Goal: Contribute content: Add original content to the website for others to see

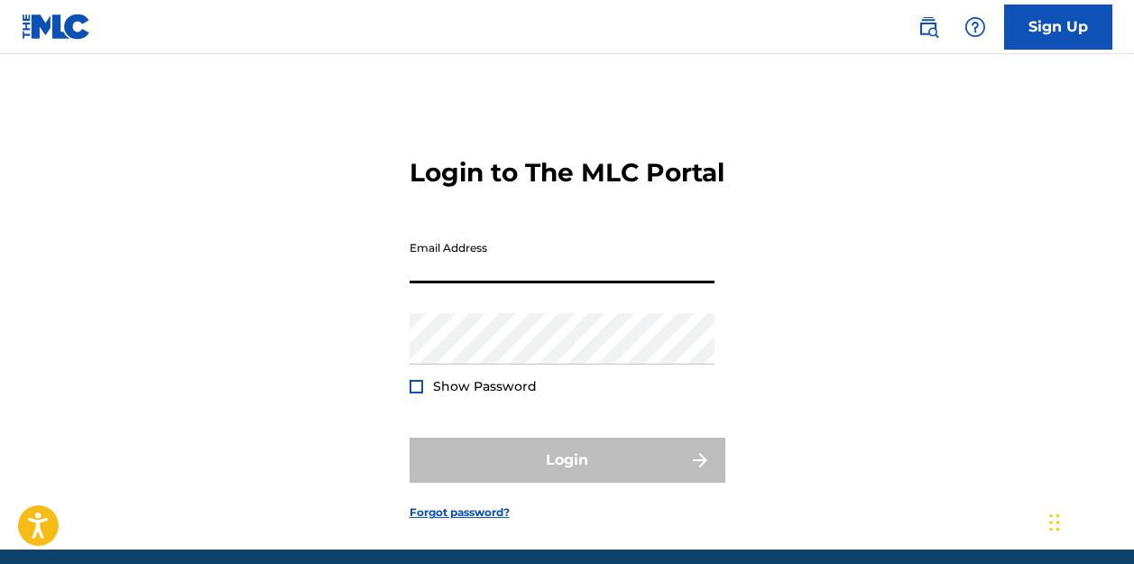
type input "[EMAIL_ADDRESS][DOMAIN_NAME]"
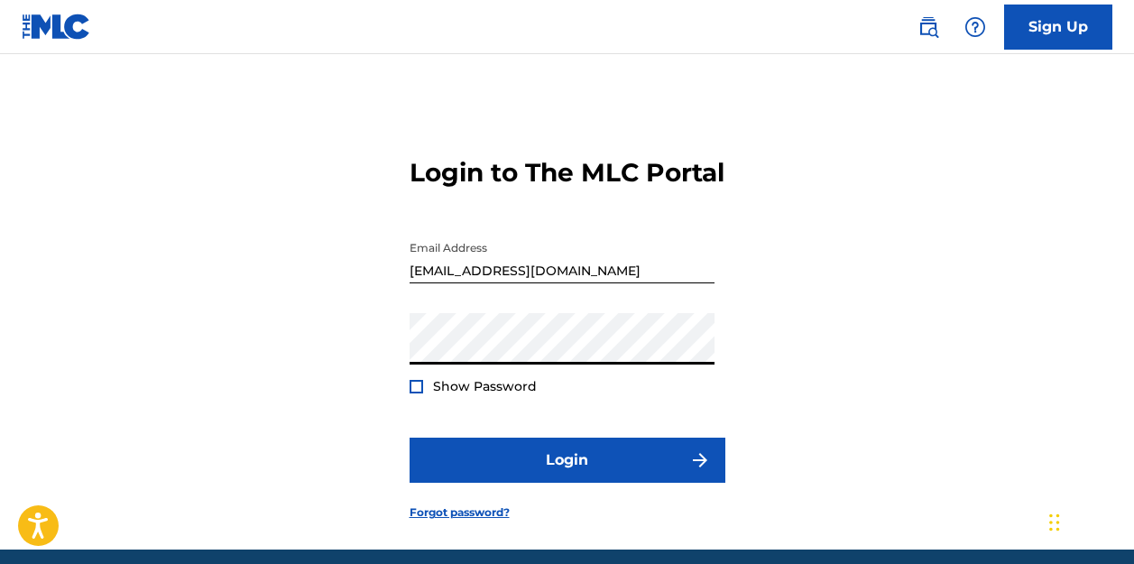
click at [567, 483] on button "Login" at bounding box center [568, 460] width 316 height 45
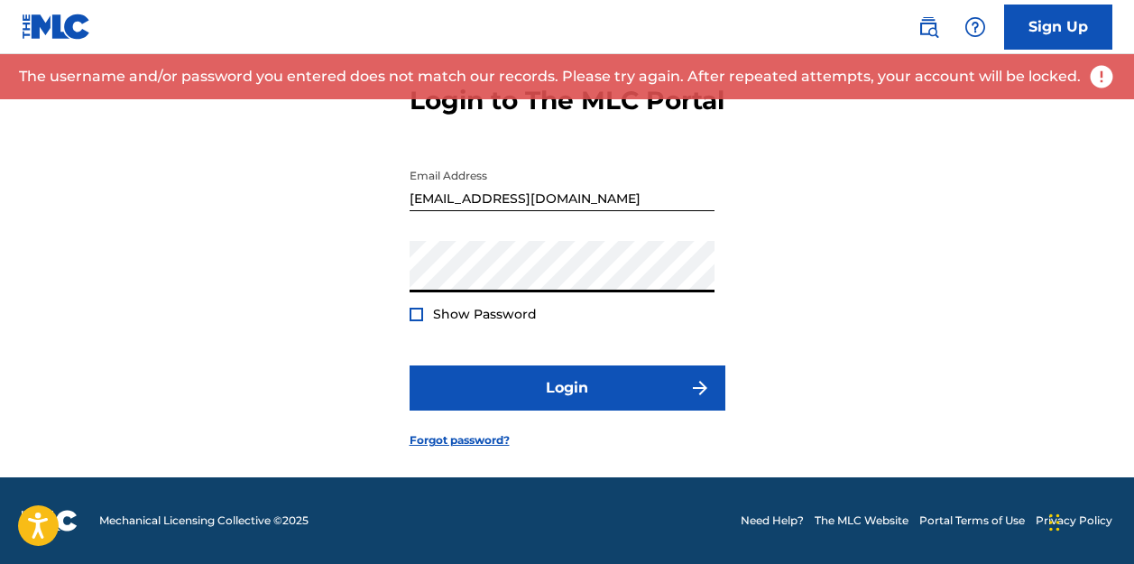
scroll to position [76, 0]
click at [490, 448] on link "Forgot password?" at bounding box center [460, 440] width 100 height 16
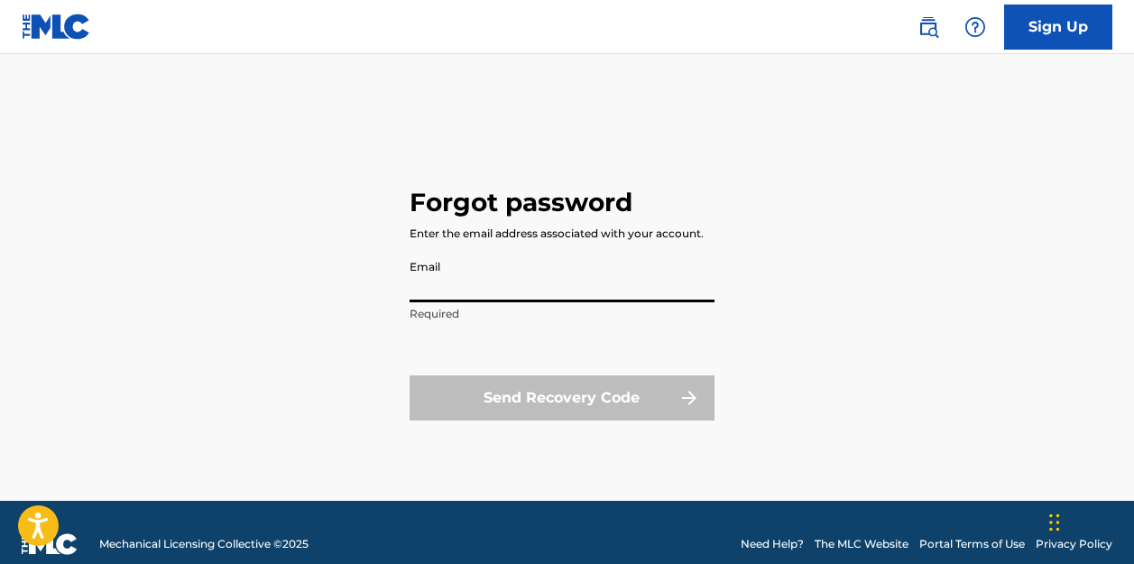
type input "[EMAIL_ADDRESS][DOMAIN_NAME]"
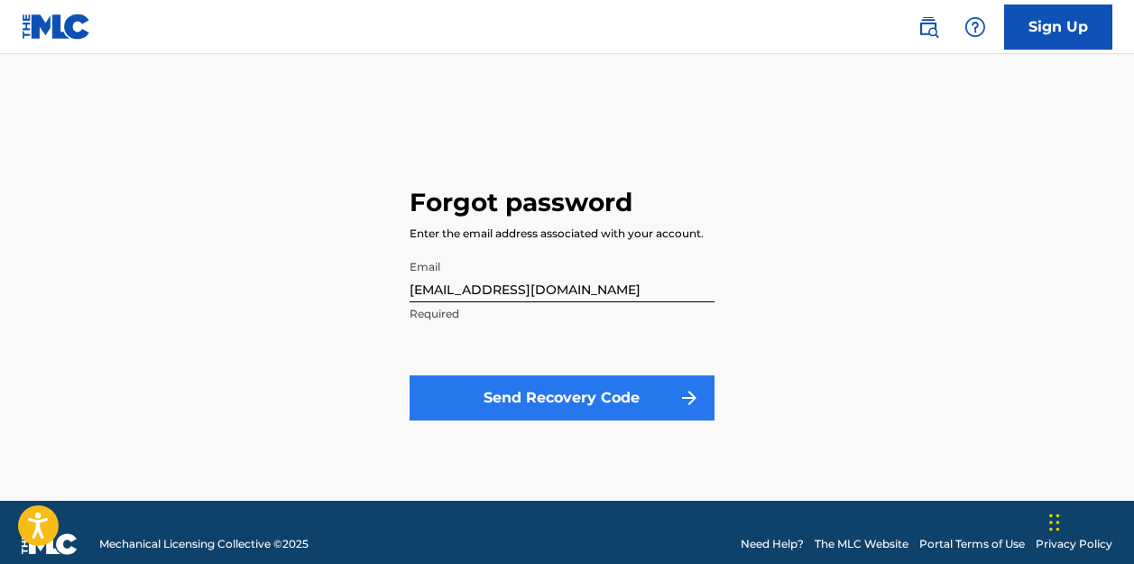
click at [567, 393] on button "Send Recovery Code" at bounding box center [562, 397] width 305 height 45
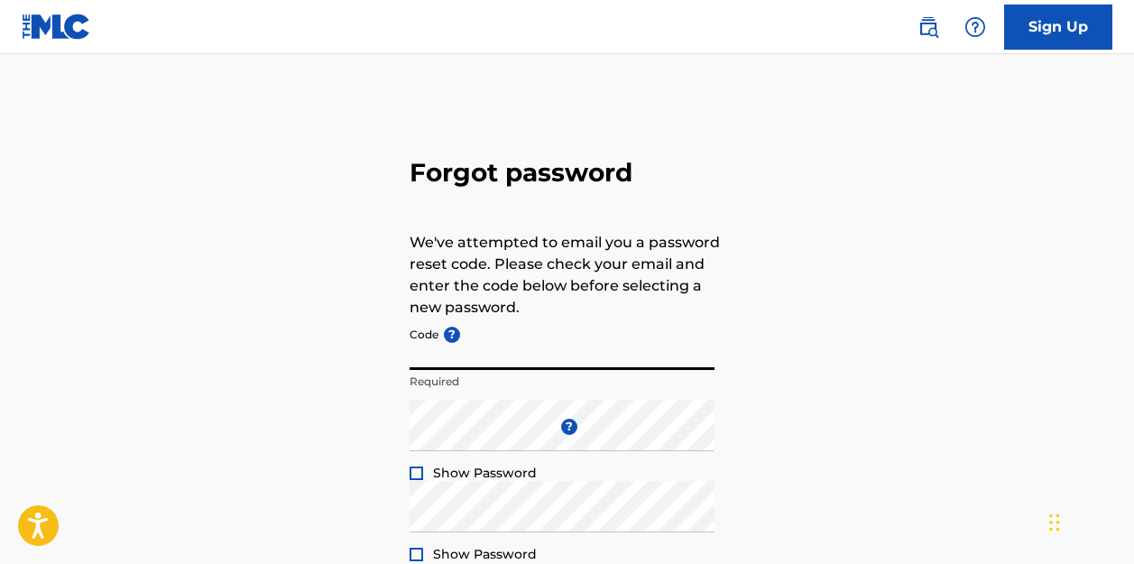
click at [569, 355] on input "Code ?" at bounding box center [562, 344] width 305 height 51
click at [532, 353] on input "Code ?" at bounding box center [562, 344] width 305 height 51
paste input "FP_f0b8c7606c31b2bf1847a87e312b"
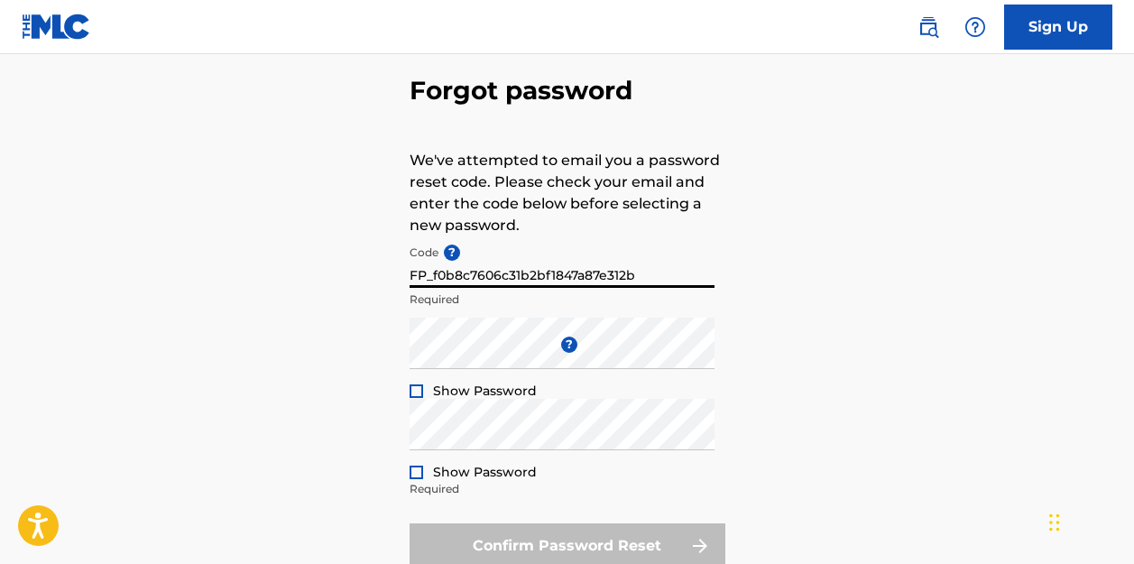
scroll to position [104, 0]
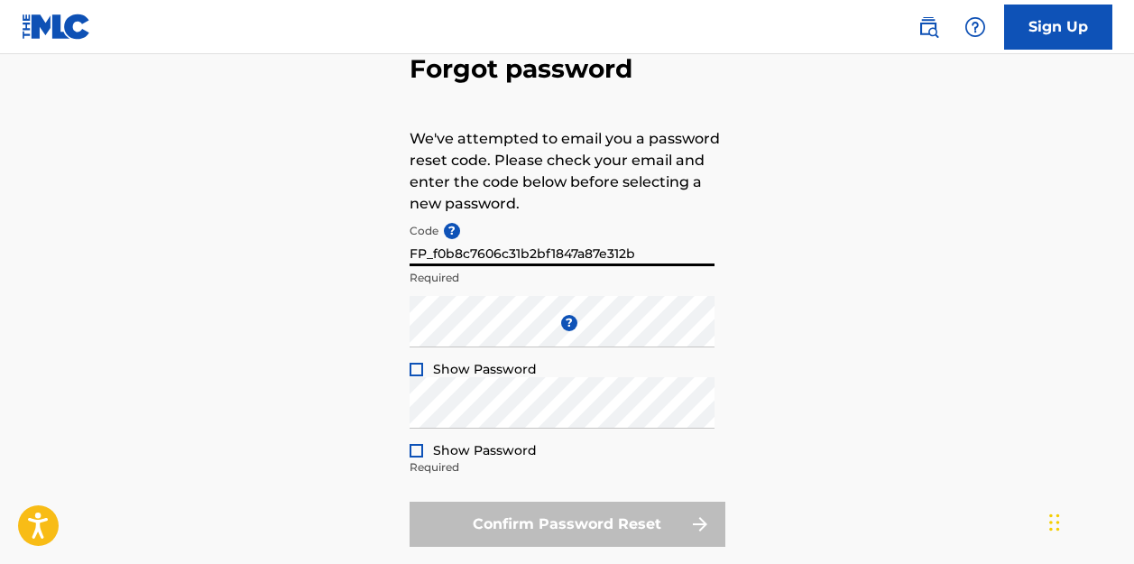
type input "FP_f0b8c7606c31b2bf1847a87e312b"
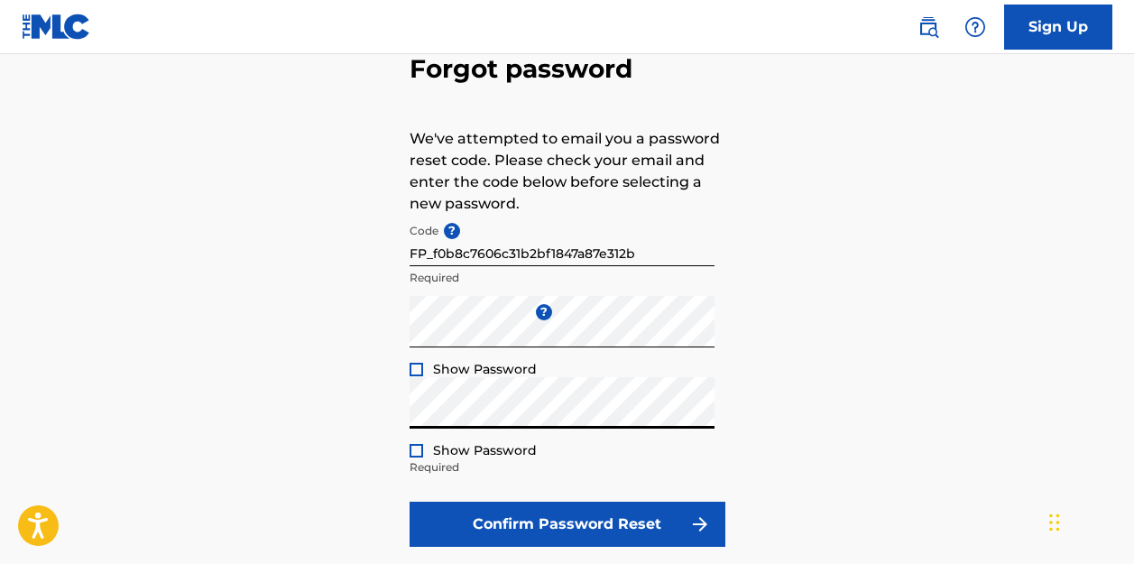
click at [416, 370] on div at bounding box center [417, 370] width 14 height 14
click at [419, 450] on div at bounding box center [417, 451] width 14 height 14
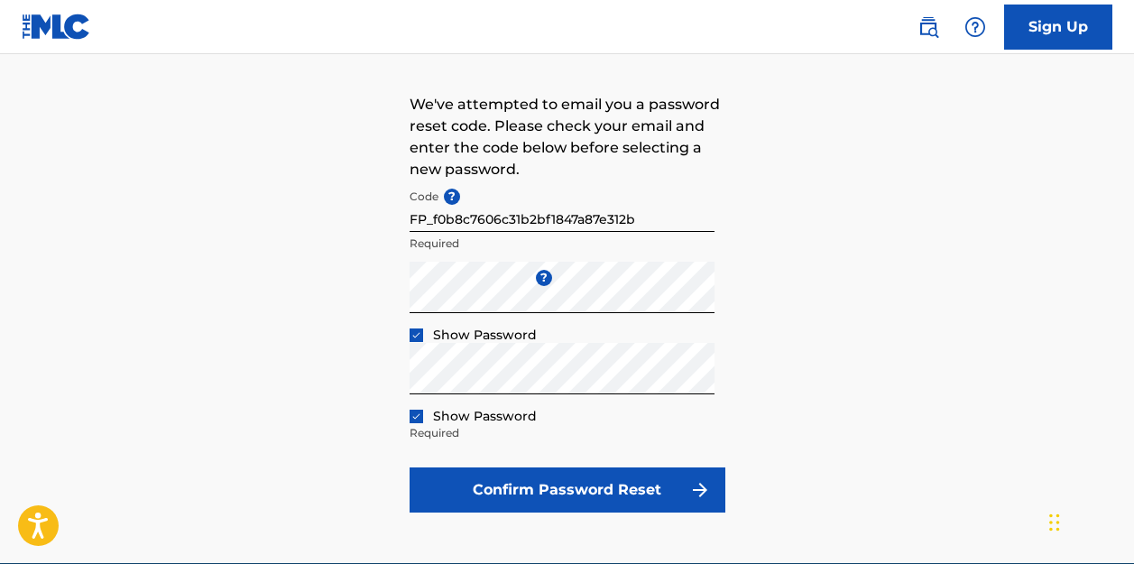
scroll to position [143, 0]
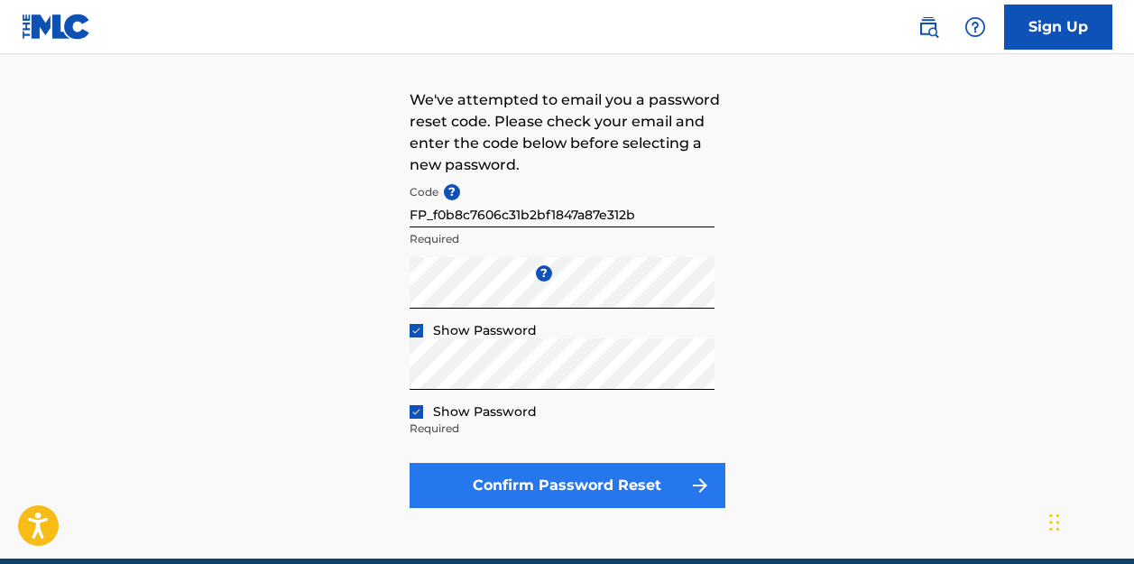
click at [635, 492] on button "Confirm Password Reset" at bounding box center [568, 485] width 316 height 45
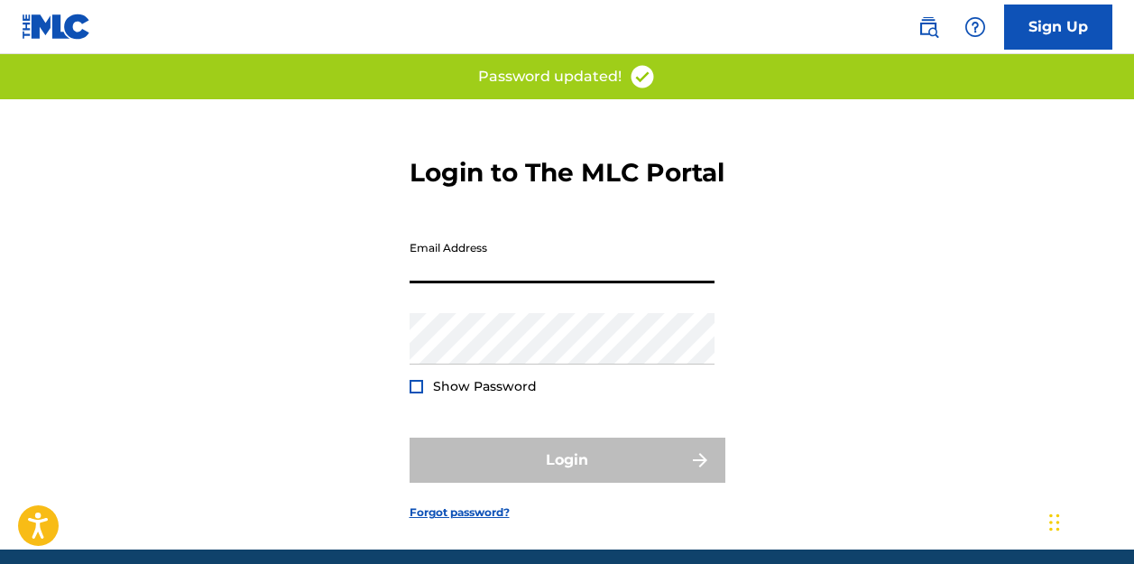
type input "[EMAIL_ADDRESS][DOMAIN_NAME]"
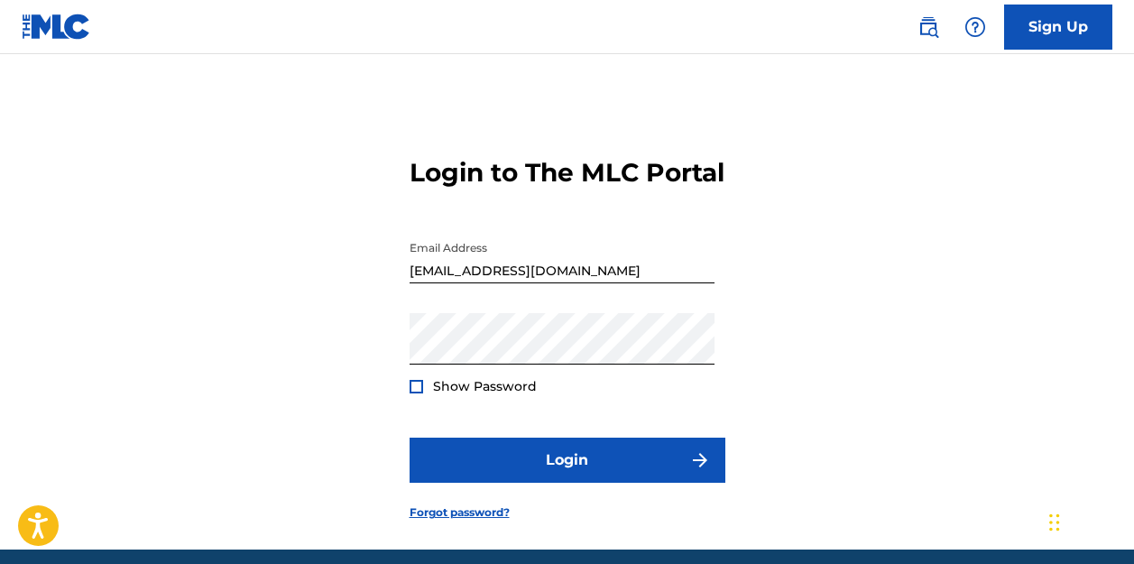
click at [418, 393] on div at bounding box center [417, 387] width 14 height 14
click at [418, 392] on img at bounding box center [416, 387] width 10 height 10
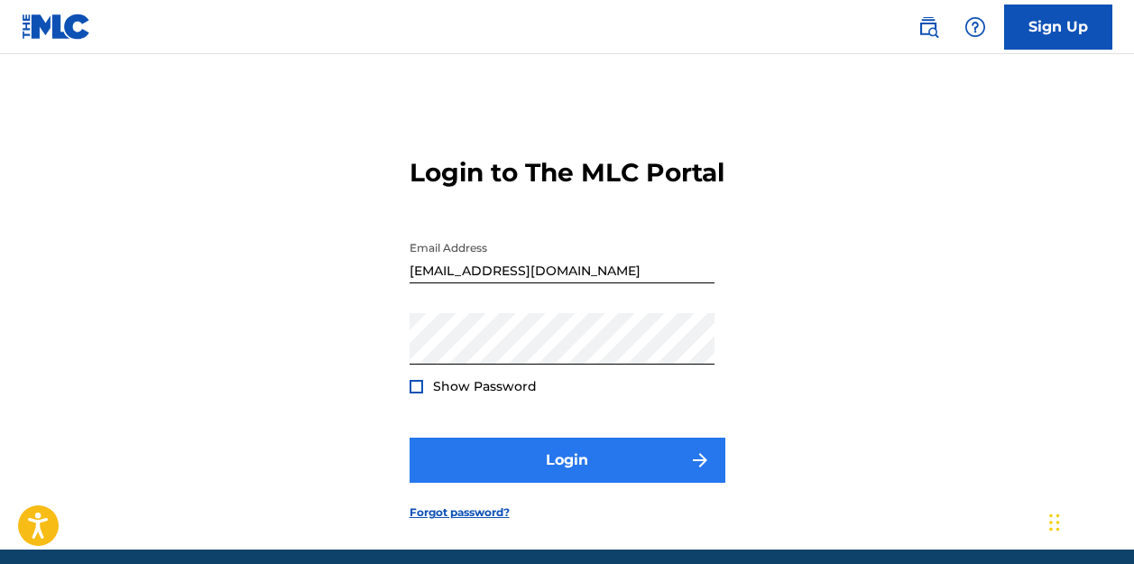
click at [552, 483] on button "Login" at bounding box center [568, 460] width 316 height 45
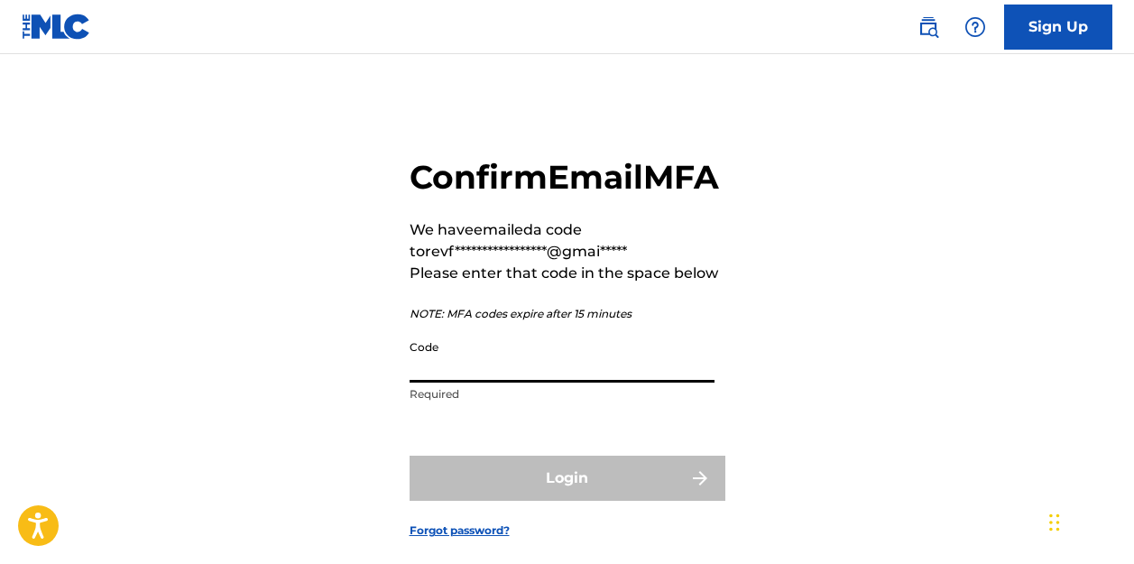
click at [473, 383] on input "Code" at bounding box center [562, 356] width 305 height 51
paste input "962615"
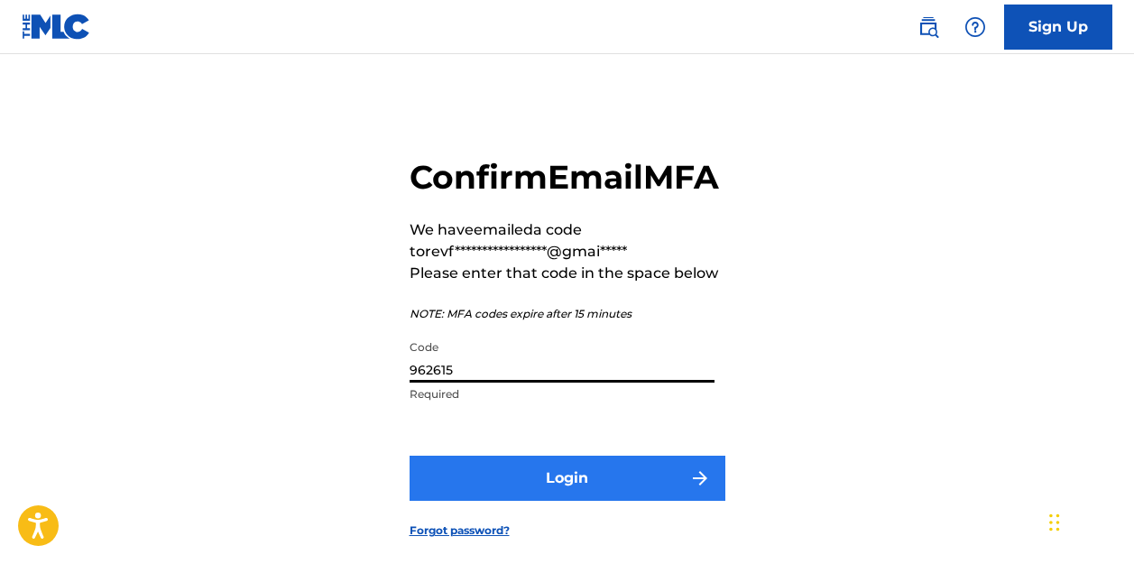
type input "962615"
click at [550, 501] on button "Login" at bounding box center [568, 478] width 316 height 45
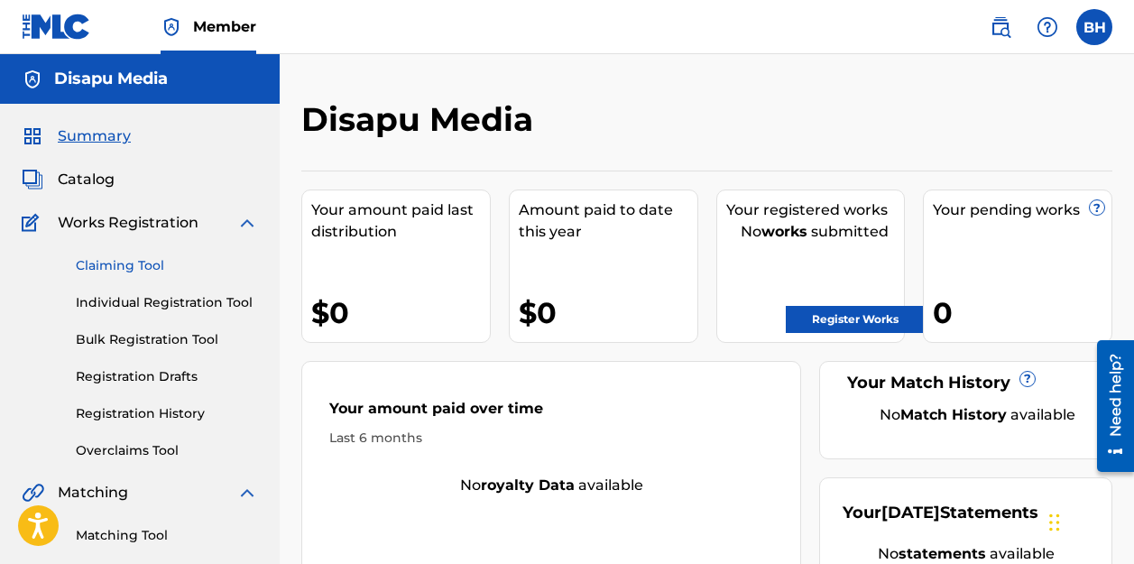
click at [133, 263] on link "Claiming Tool" at bounding box center [167, 265] width 182 height 19
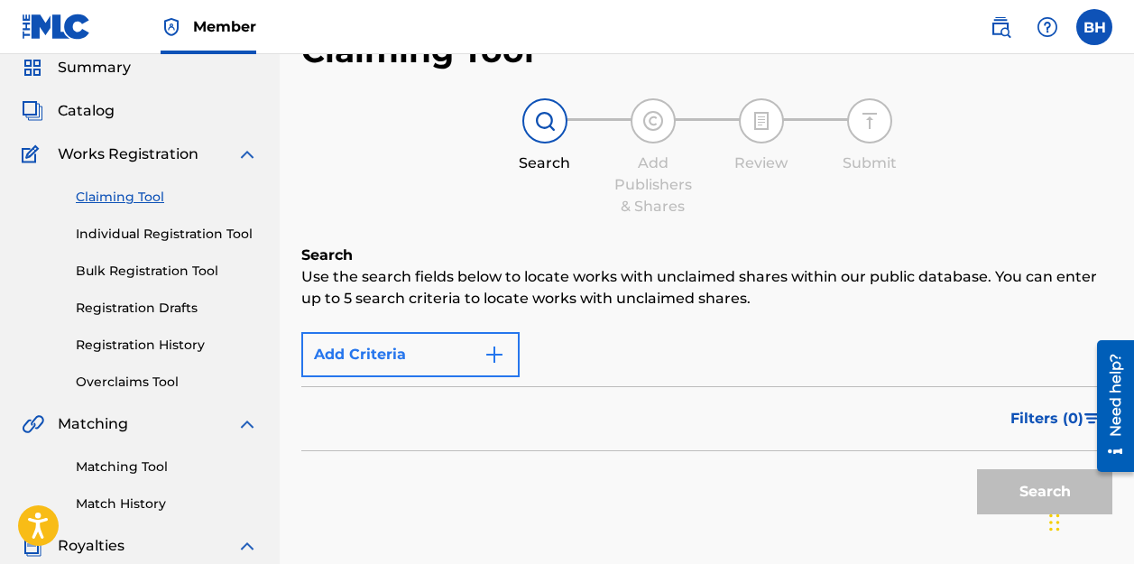
scroll to position [70, 0]
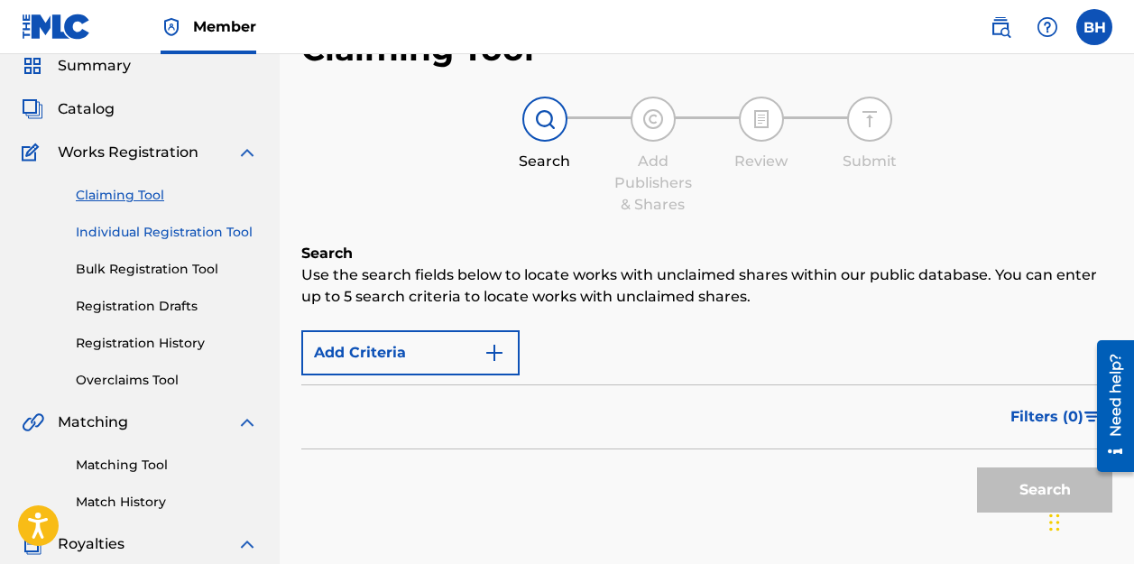
click at [211, 232] on link "Individual Registration Tool" at bounding box center [167, 232] width 182 height 19
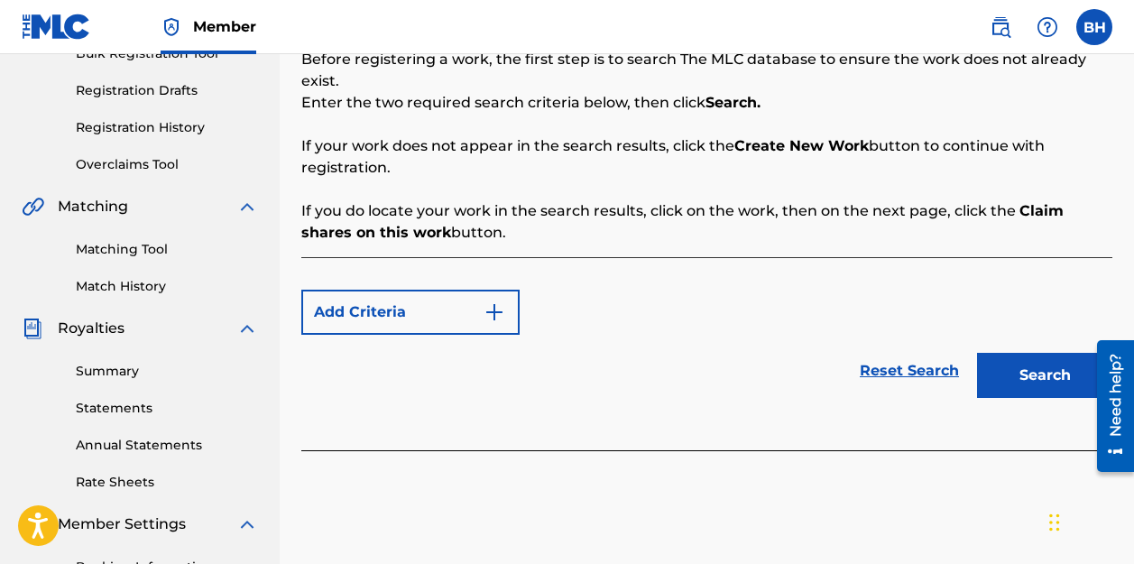
scroll to position [285, 0]
click at [875, 324] on div "Add Criteria" at bounding box center [706, 313] width 811 height 45
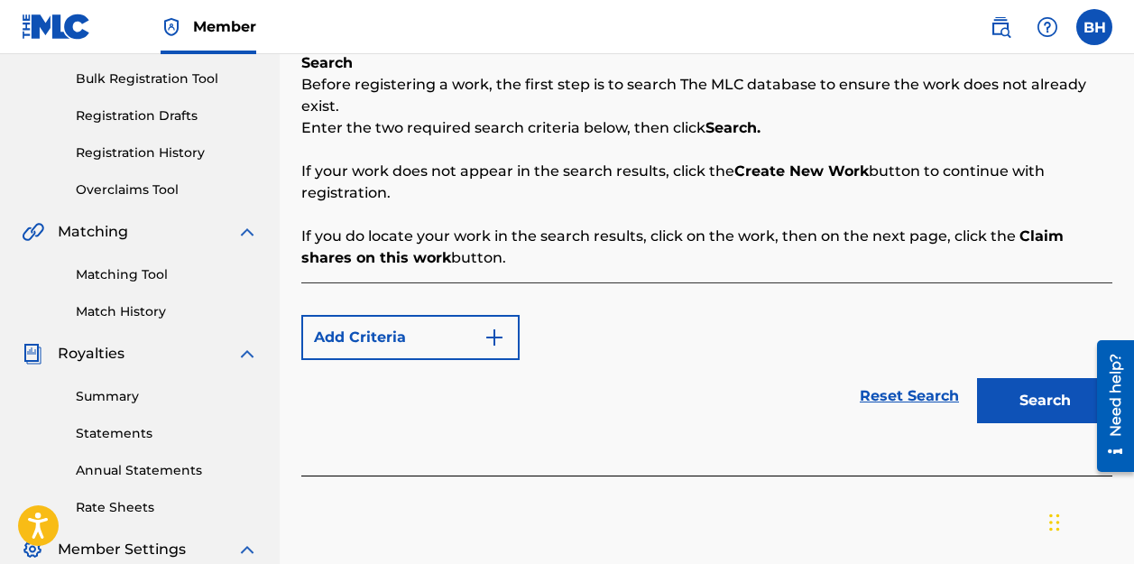
scroll to position [275, 0]
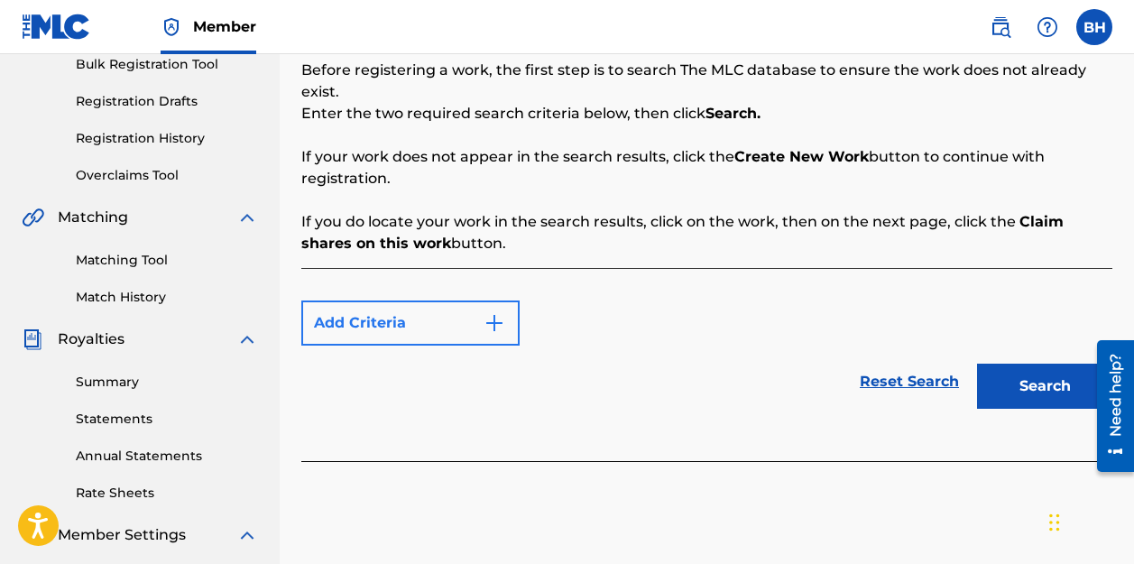
click at [493, 331] on img "Search Form" at bounding box center [495, 323] width 22 height 22
click at [482, 319] on button "Add Criteria" at bounding box center [410, 322] width 218 height 45
click at [501, 323] on img "Search Form" at bounding box center [495, 323] width 22 height 22
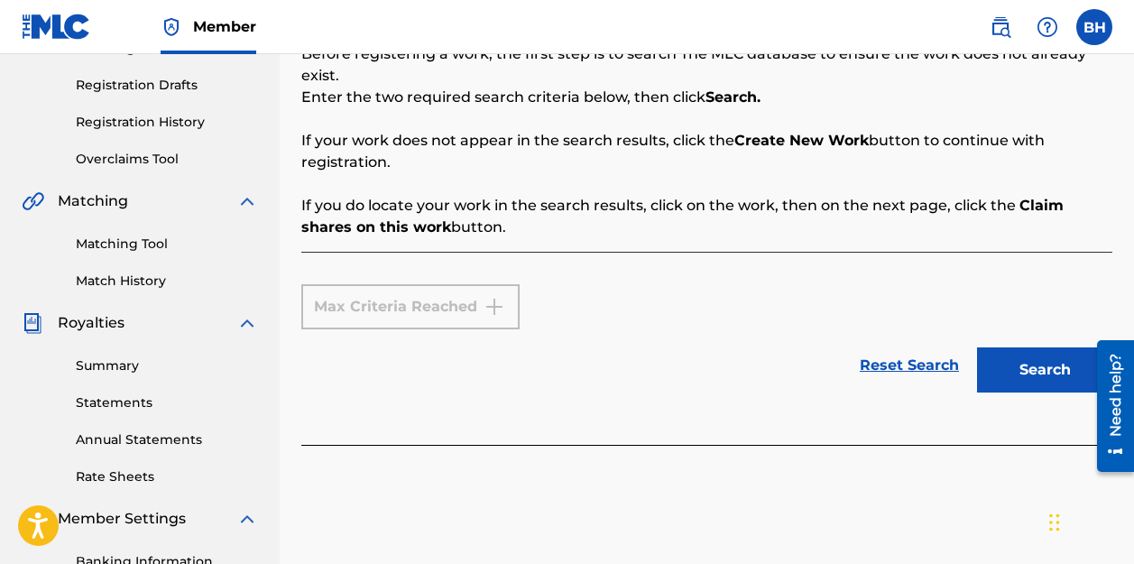
scroll to position [245, 0]
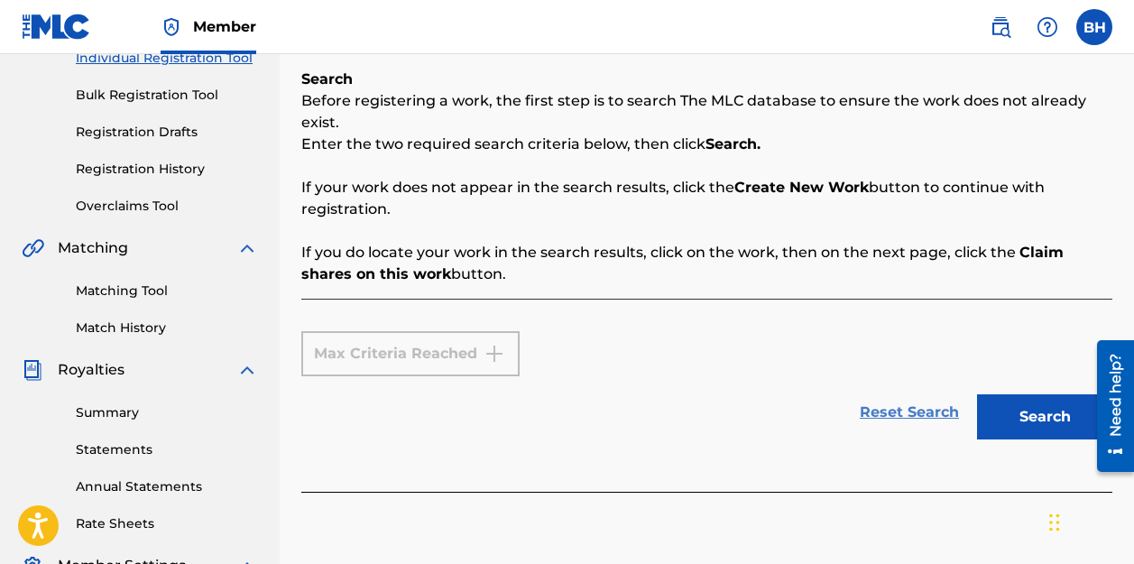
click at [915, 410] on link "Reset Search" at bounding box center [909, 413] width 117 height 40
click at [887, 414] on link "Reset Search" at bounding box center [909, 413] width 117 height 40
click at [1016, 418] on button "Search" at bounding box center [1044, 416] width 135 height 45
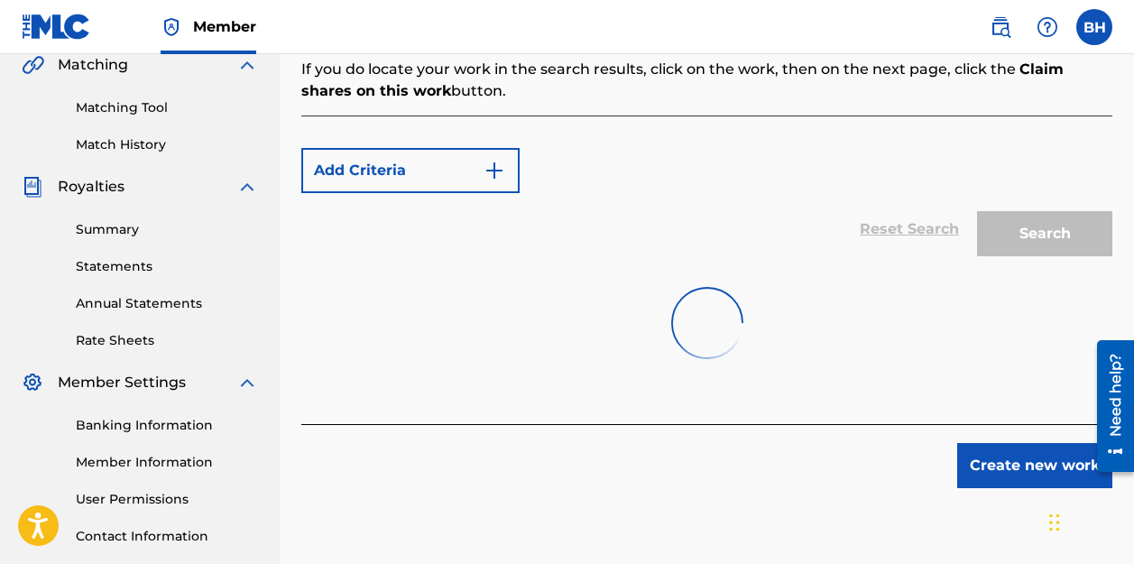
scroll to position [429, 0]
click at [125, 303] on link "Annual Statements" at bounding box center [167, 302] width 182 height 19
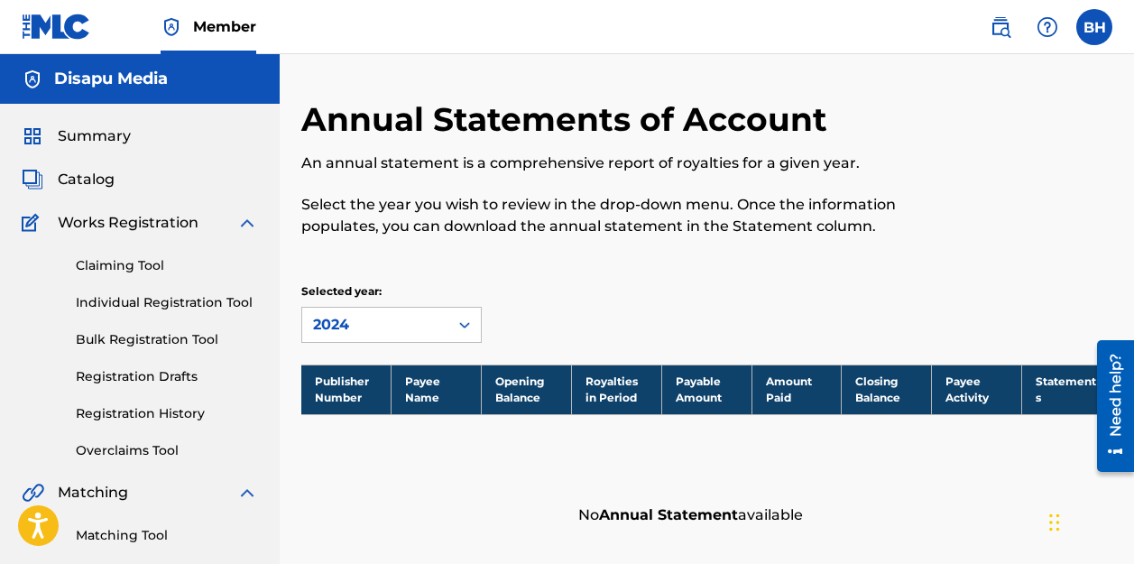
click at [143, 252] on div "Claiming Tool Individual Registration Tool Bulk Registration Tool Registration …" at bounding box center [140, 347] width 236 height 226
click at [145, 263] on link "Claiming Tool" at bounding box center [167, 265] width 182 height 19
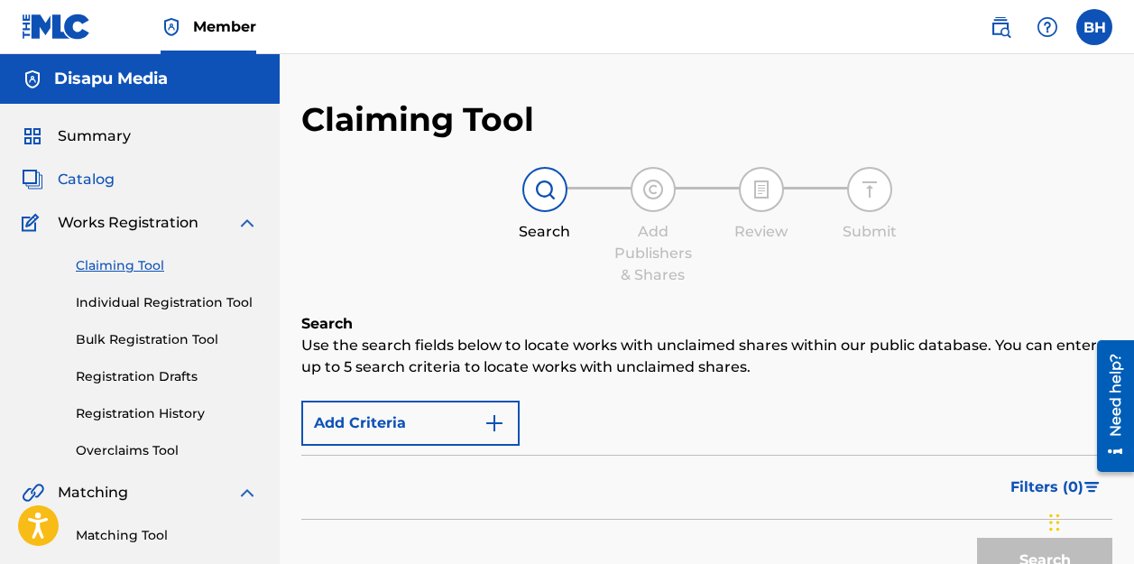
click at [106, 183] on span "Catalog" at bounding box center [86, 180] width 57 height 22
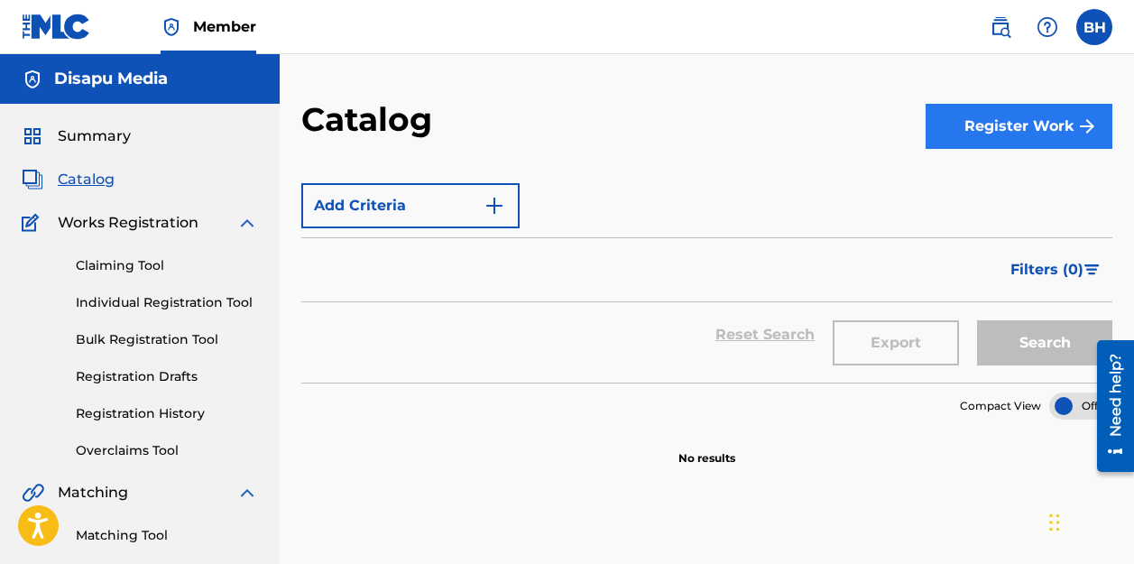
click at [1049, 128] on button "Register Work" at bounding box center [1019, 126] width 187 height 45
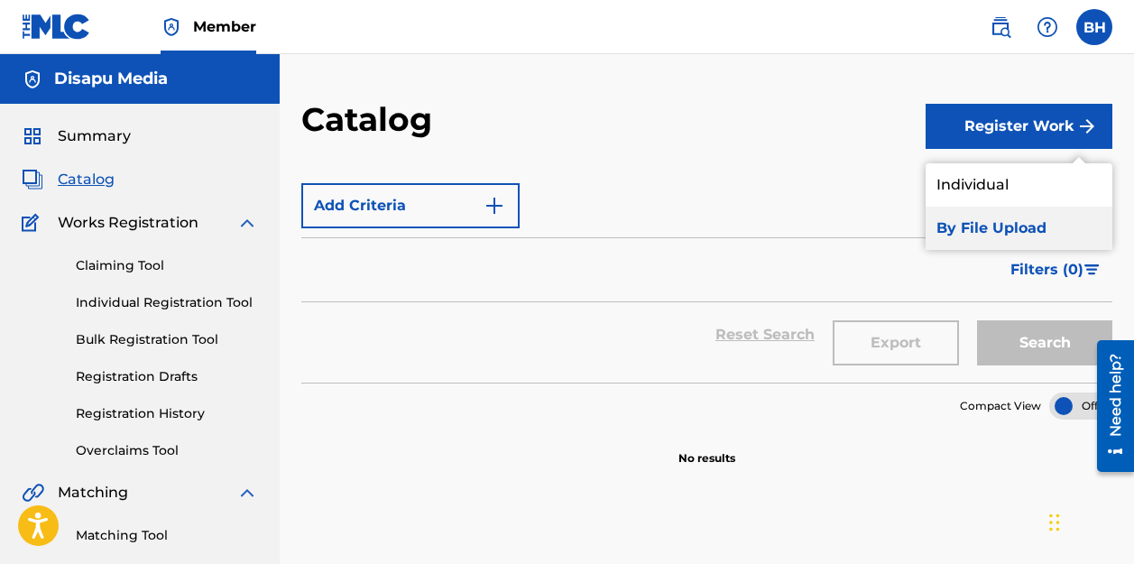
click at [997, 225] on link "By File Upload" at bounding box center [1019, 228] width 187 height 43
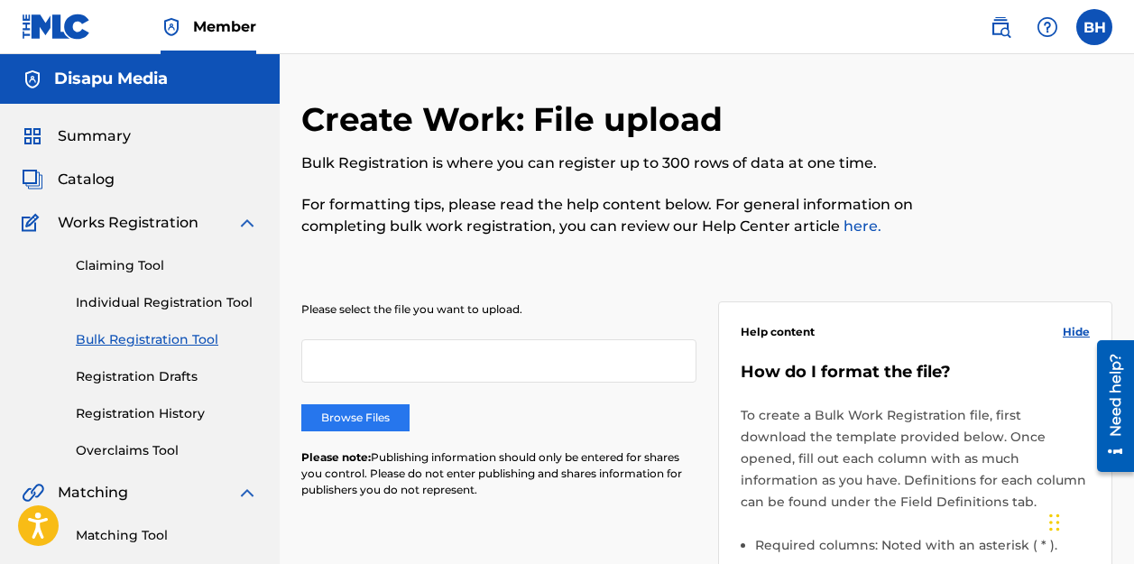
click at [368, 416] on label "Browse Files" at bounding box center [355, 417] width 108 height 27
click at [0, 0] on input "Browse Files" at bounding box center [0, 0] width 0 height 0
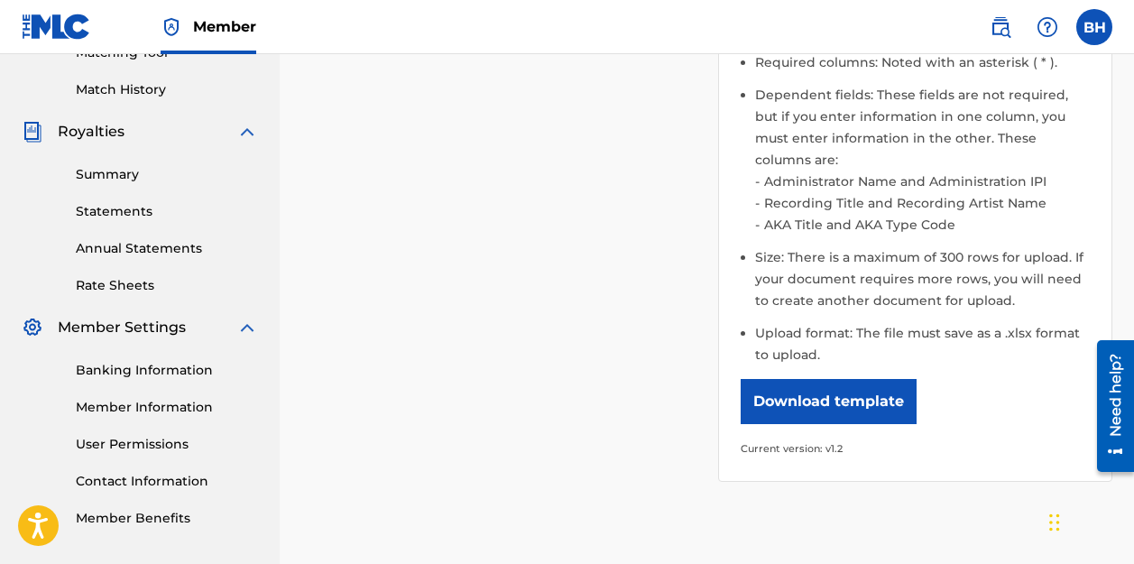
scroll to position [486, 0]
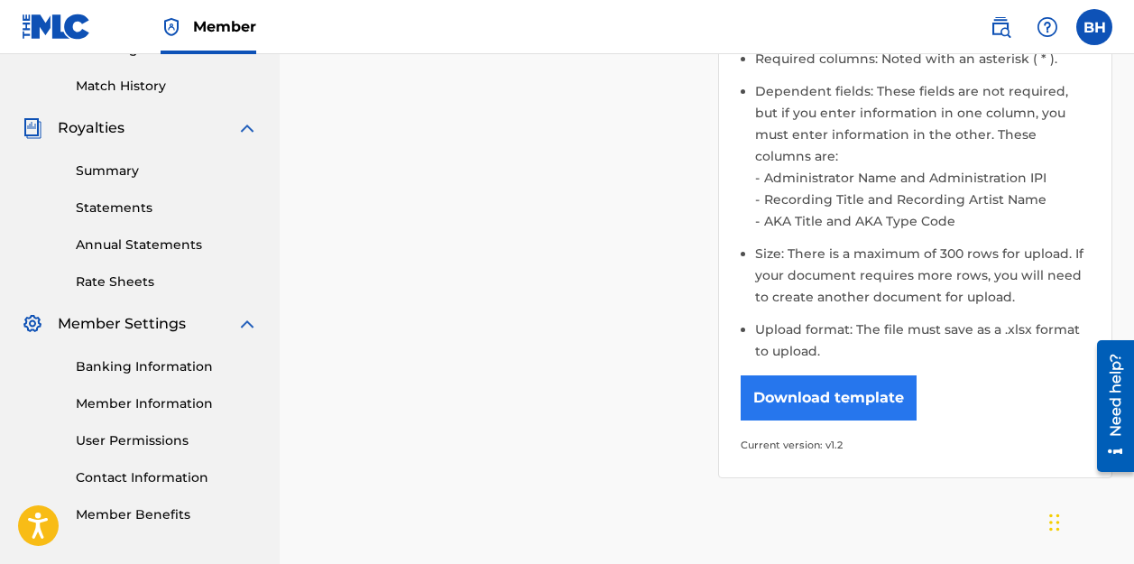
click at [840, 375] on button "Download template" at bounding box center [829, 397] width 176 height 45
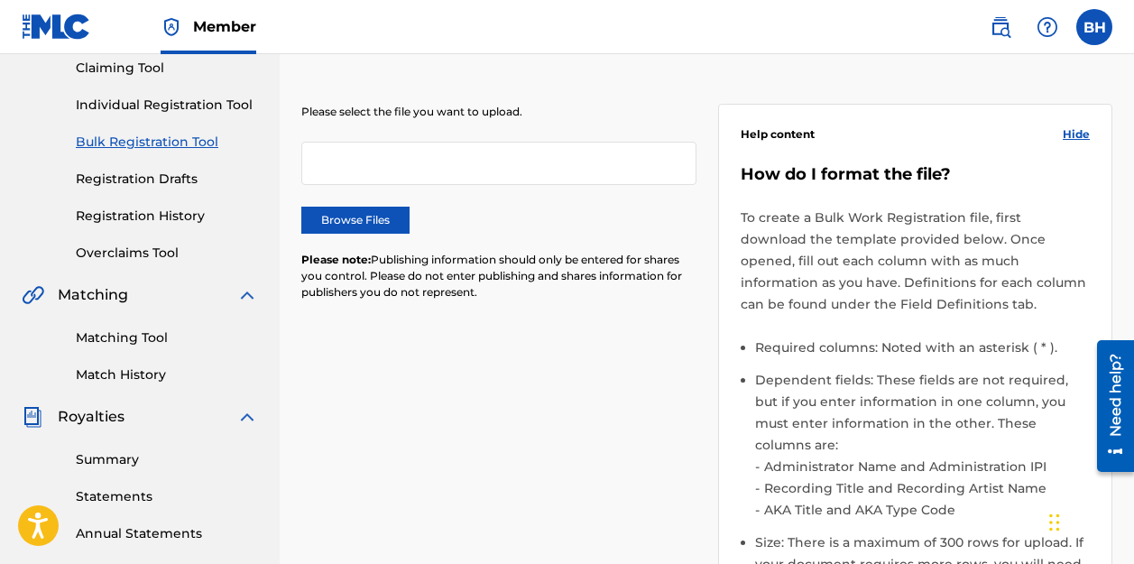
scroll to position [210, 0]
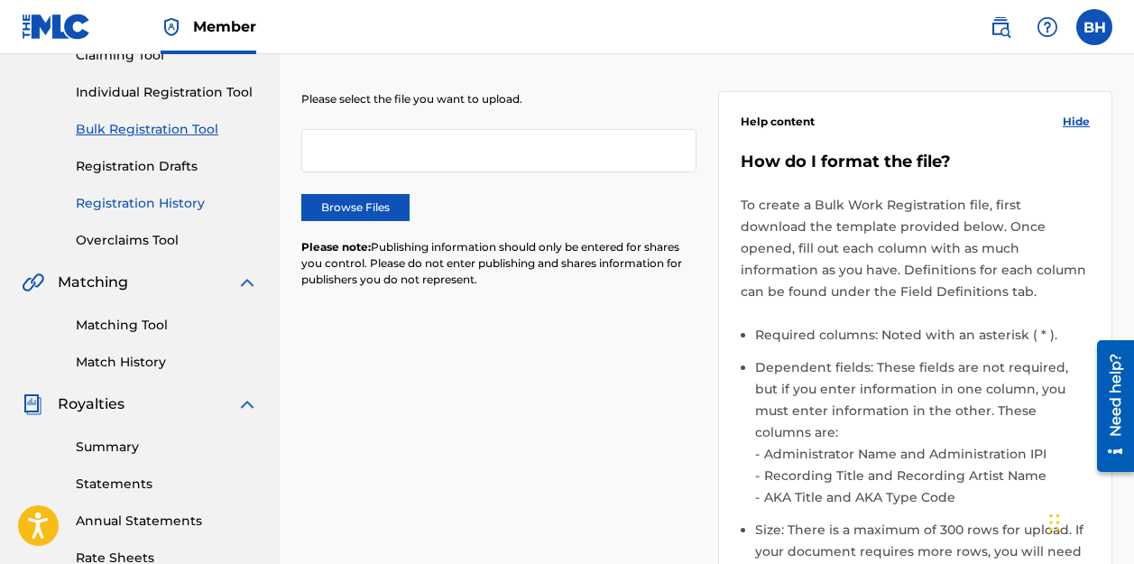
click at [161, 202] on link "Registration History" at bounding box center [167, 203] width 182 height 19
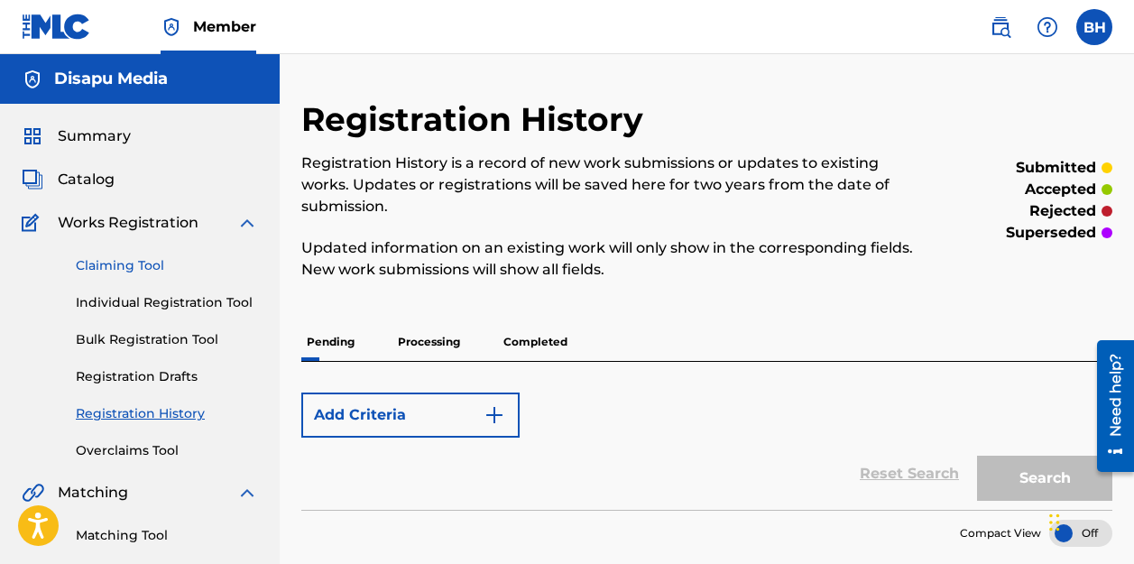
click at [134, 262] on link "Claiming Tool" at bounding box center [167, 265] width 182 height 19
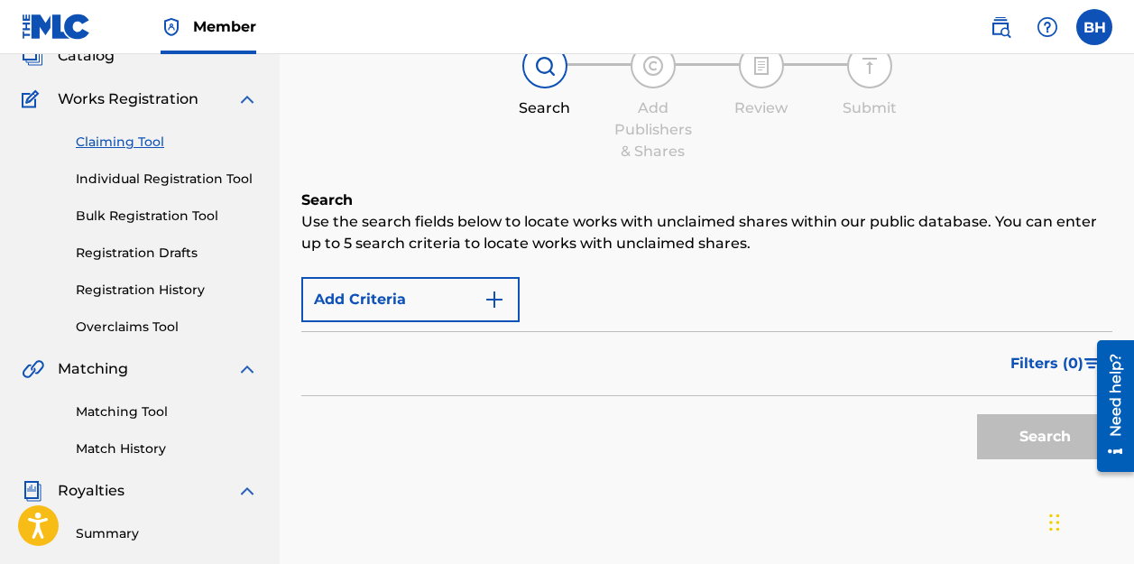
scroll to position [128, 0]
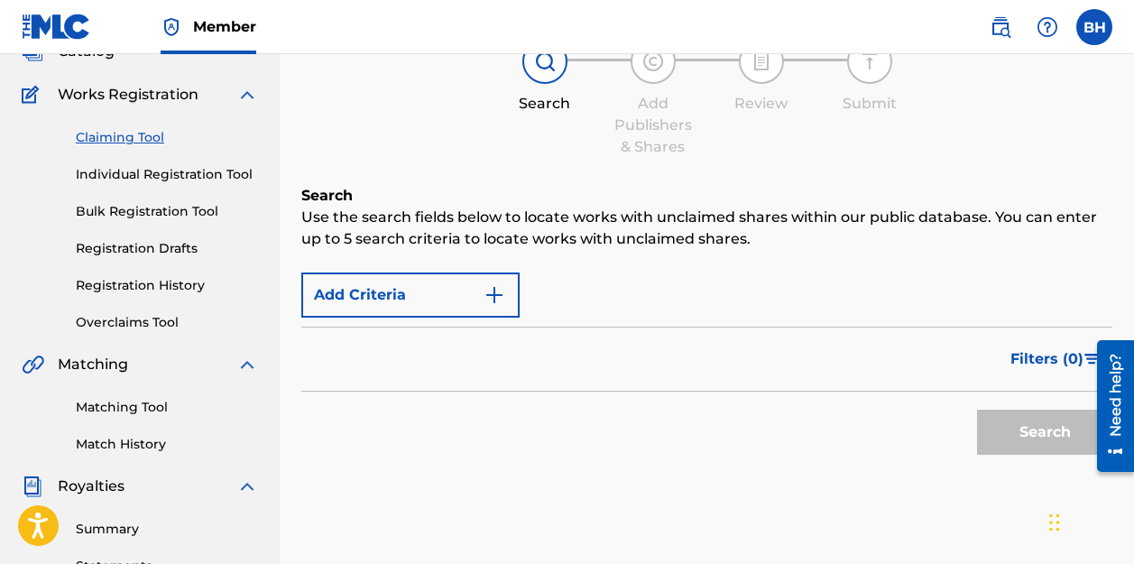
click at [658, 348] on div "Filters ( 0 )" at bounding box center [706, 359] width 811 height 65
click at [402, 356] on div "Filters ( 0 )" at bounding box center [706, 359] width 811 height 65
click at [417, 423] on div "Search" at bounding box center [706, 428] width 811 height 72
click at [615, 302] on div "Add Criteria" at bounding box center [706, 295] width 811 height 45
click at [474, 291] on button "Add Criteria" at bounding box center [410, 295] width 218 height 45
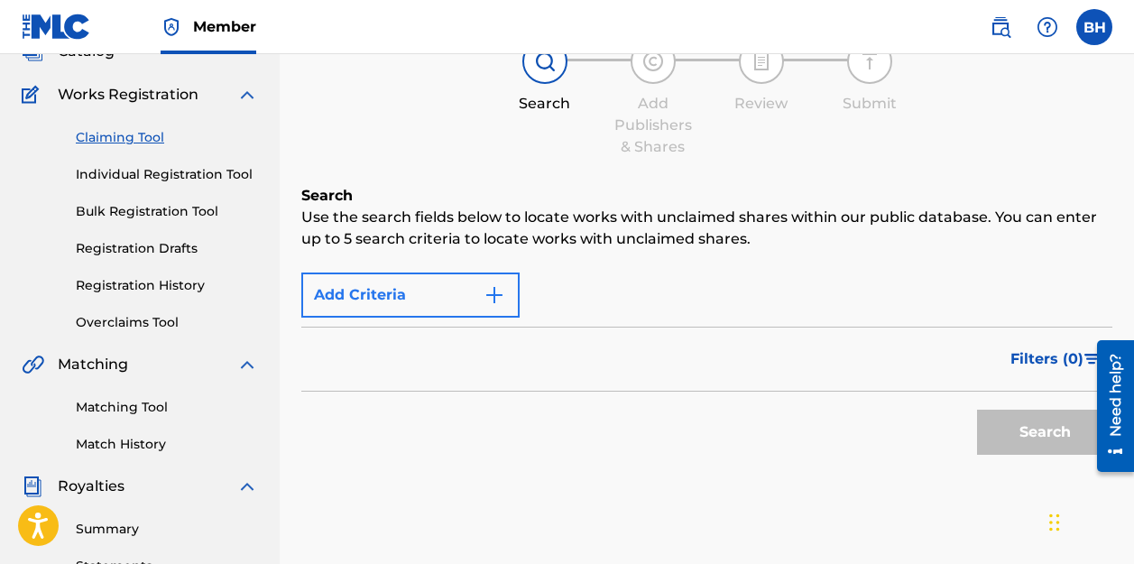
click at [489, 304] on img "Search Form" at bounding box center [495, 295] width 22 height 22
click at [187, 165] on link "Individual Registration Tool" at bounding box center [167, 174] width 182 height 19
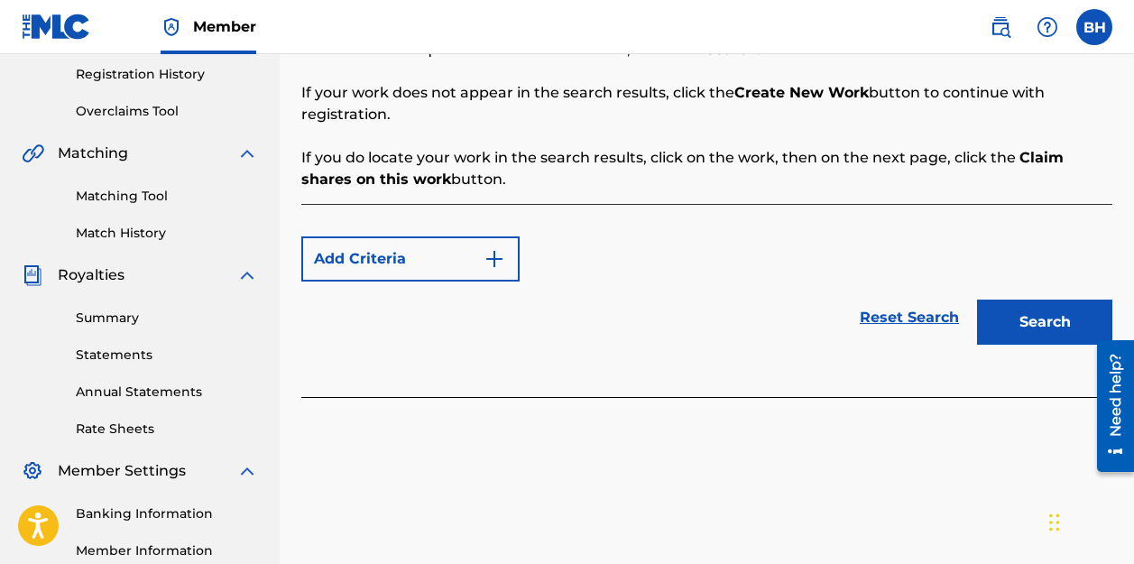
scroll to position [340, 0]
click at [1041, 320] on button "Search" at bounding box center [1044, 321] width 135 height 45
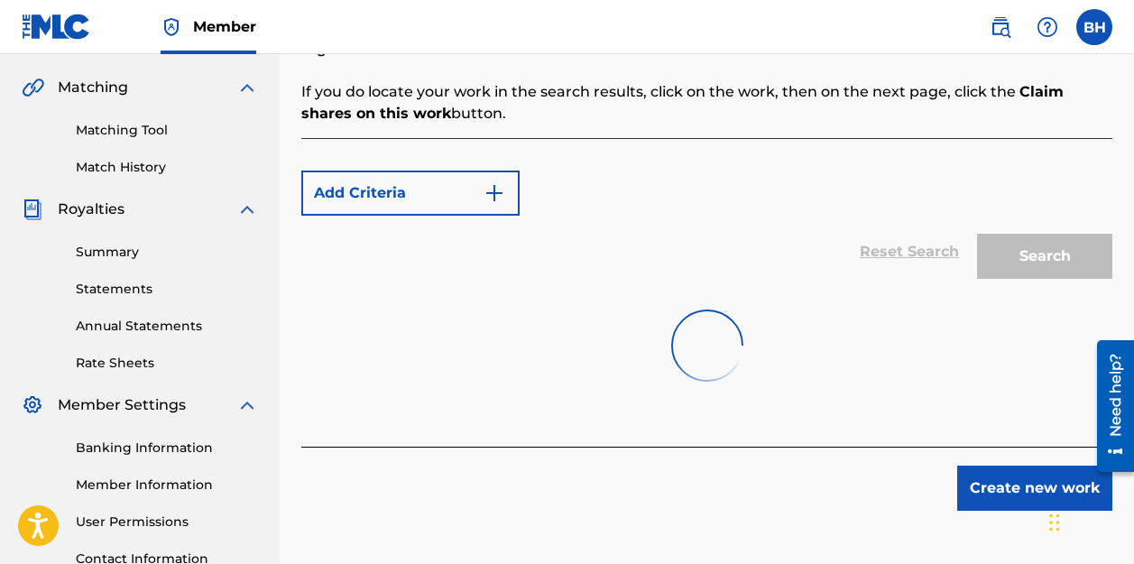
scroll to position [393, 0]
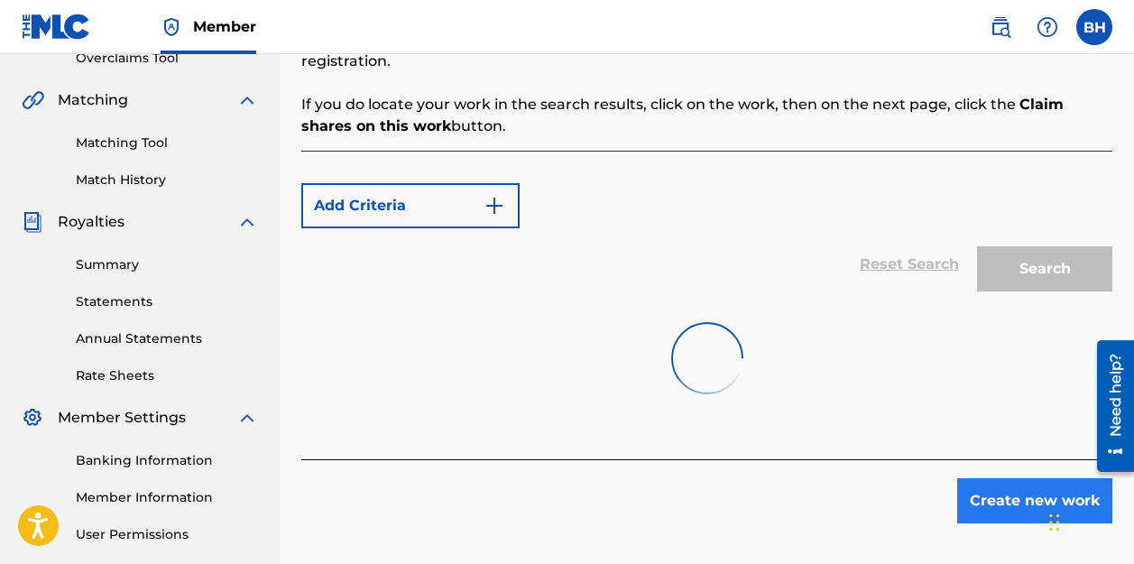
click at [1020, 511] on button "Create new work" at bounding box center [1034, 500] width 155 height 45
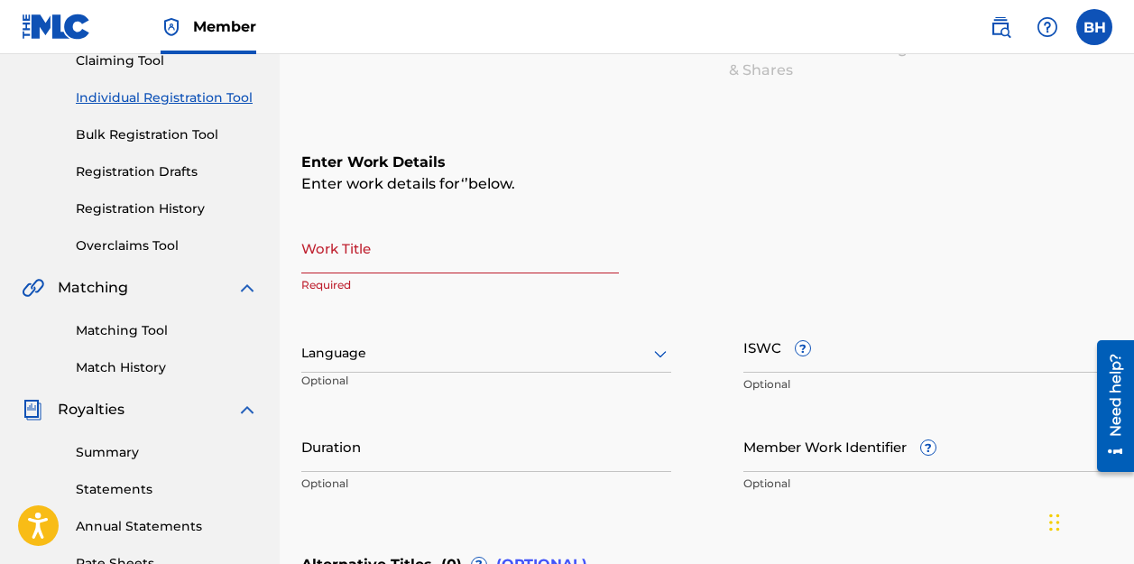
scroll to position [193, 0]
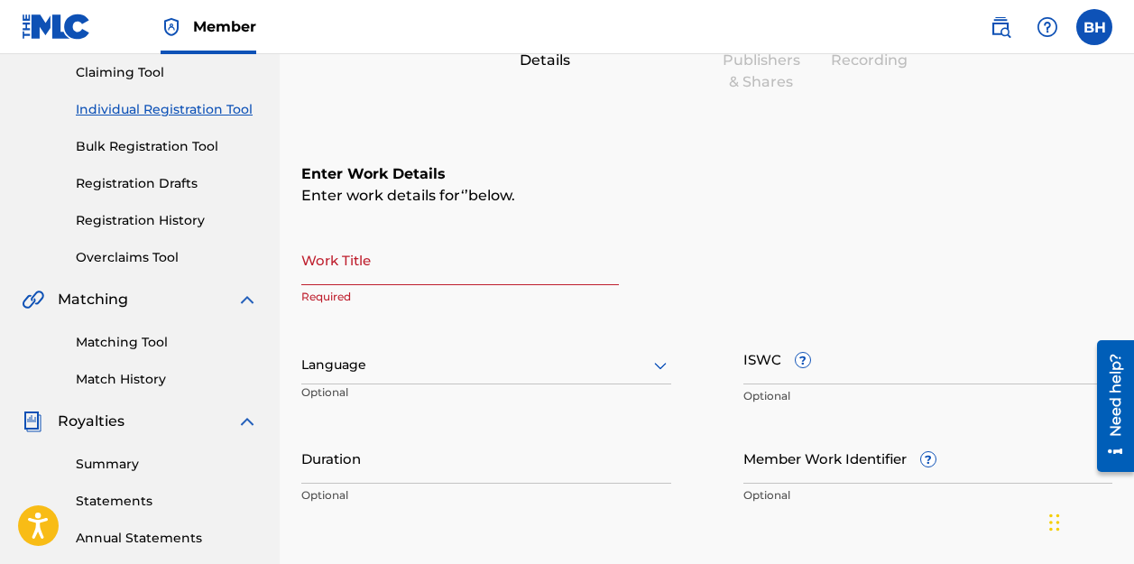
click at [453, 274] on input "Work Title" at bounding box center [460, 259] width 318 height 51
